Goal: Transaction & Acquisition: Purchase product/service

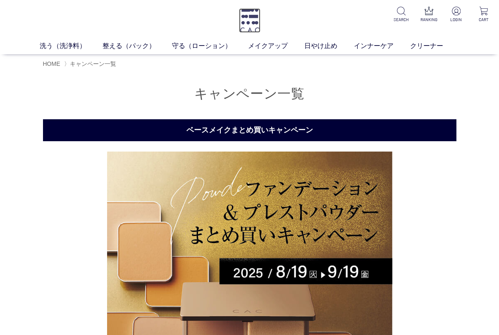
click at [251, 20] on img at bounding box center [250, 20] width 22 height 24
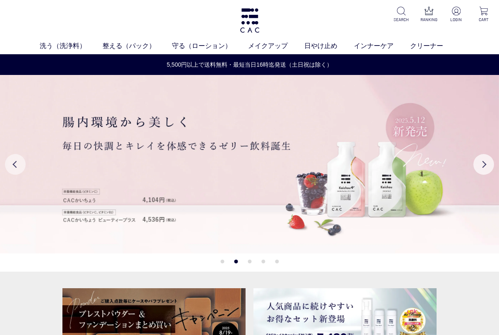
click at [18, 165] on button "Previous" at bounding box center [15, 164] width 21 height 21
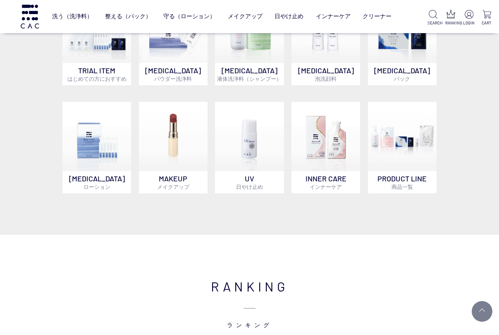
scroll to position [341, 0]
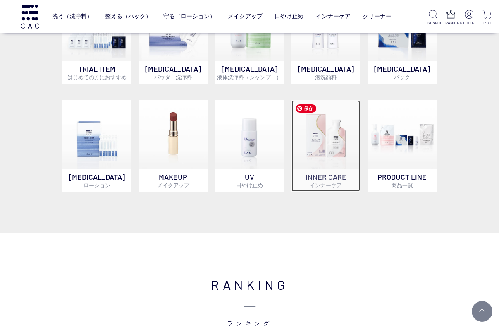
click at [330, 151] on img at bounding box center [326, 134] width 69 height 69
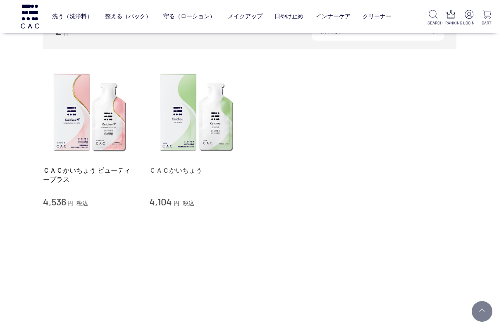
scroll to position [105, 0]
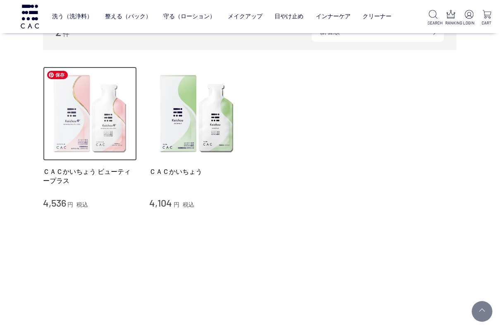
click at [112, 129] on img at bounding box center [90, 114] width 94 height 94
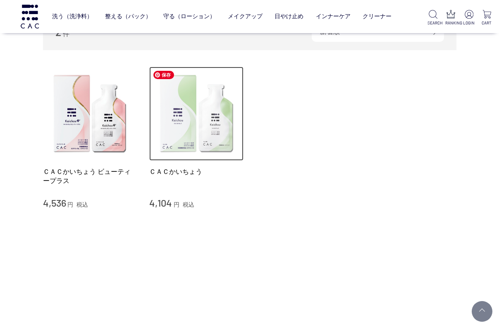
click at [171, 128] on img at bounding box center [196, 114] width 94 height 94
